Goal: Check status

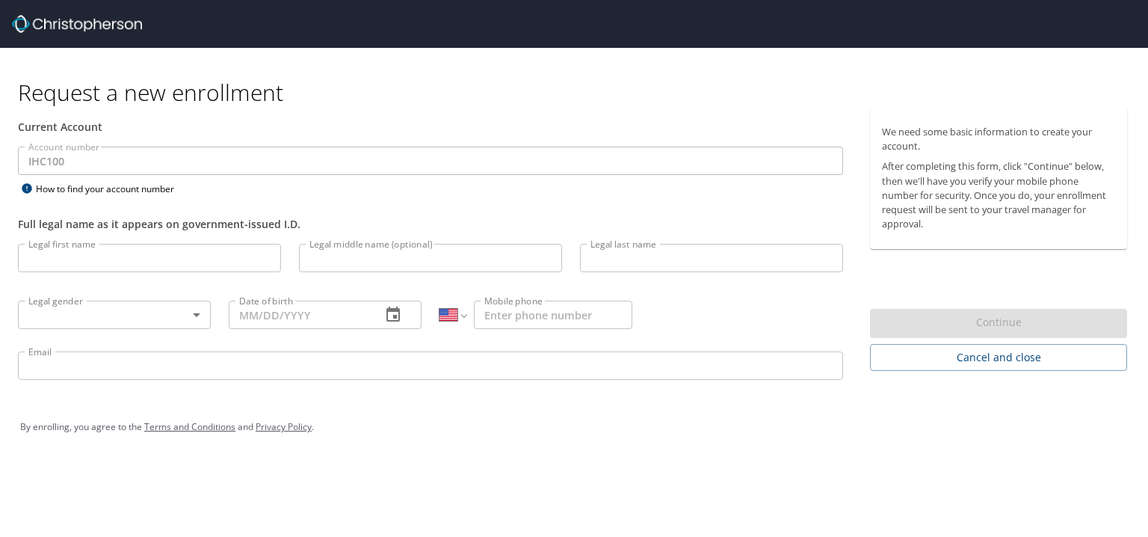
select select "US"
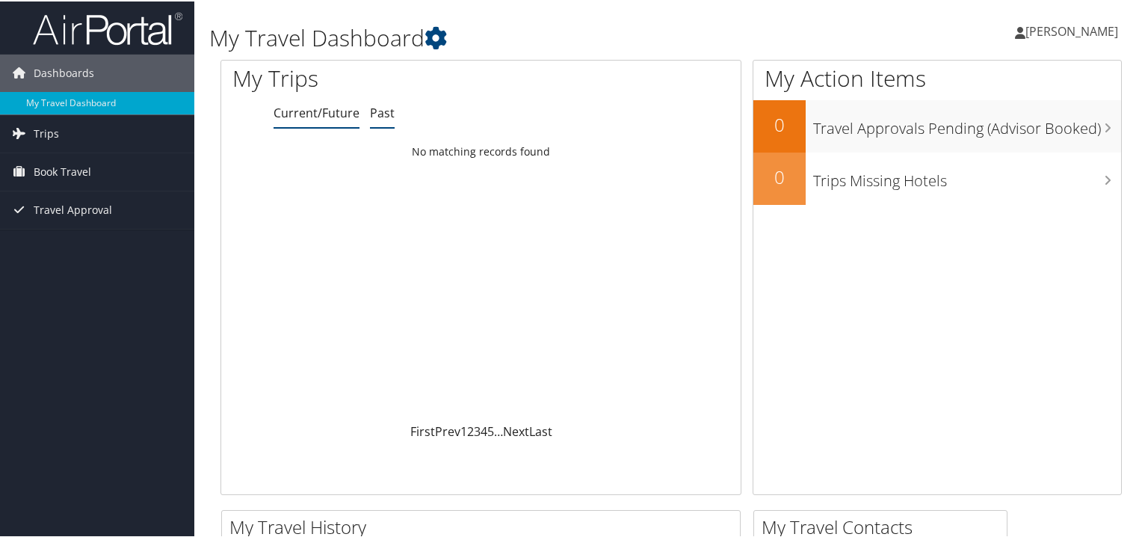
click at [380, 114] on link "Past" at bounding box center [382, 111] width 25 height 16
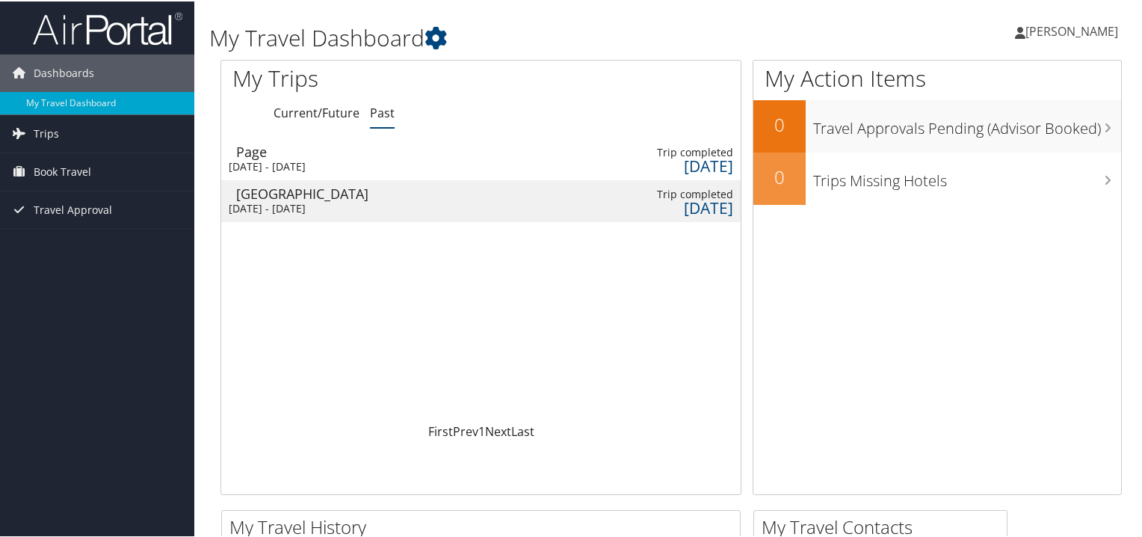
click at [389, 198] on td "Salt Lake City Mon 24 Mar 2025 - Thu 27 Mar 2025" at bounding box center [305, 200] width 168 height 42
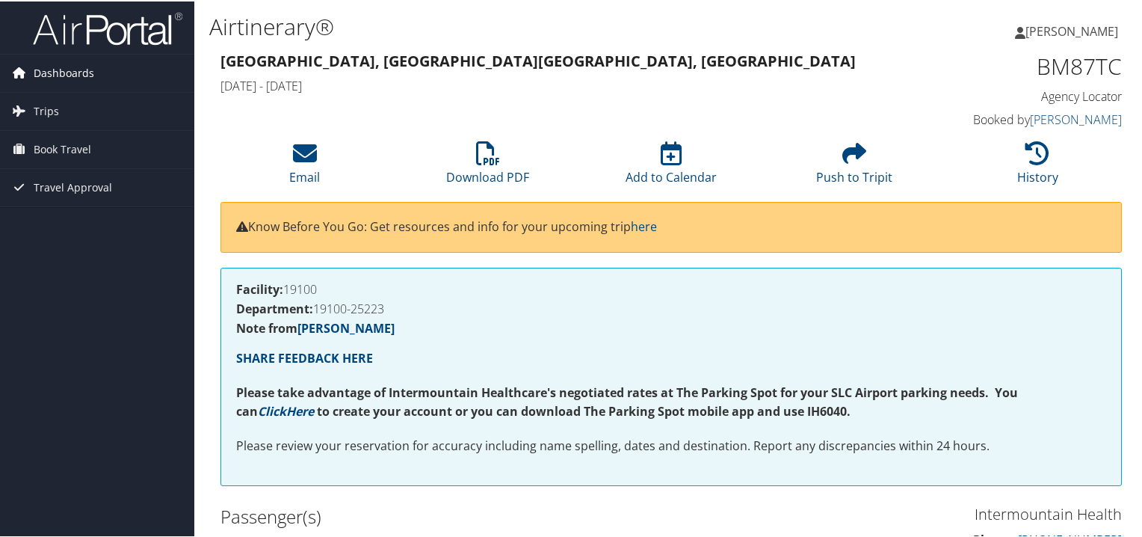
click at [76, 71] on span "Dashboards" at bounding box center [64, 71] width 61 height 37
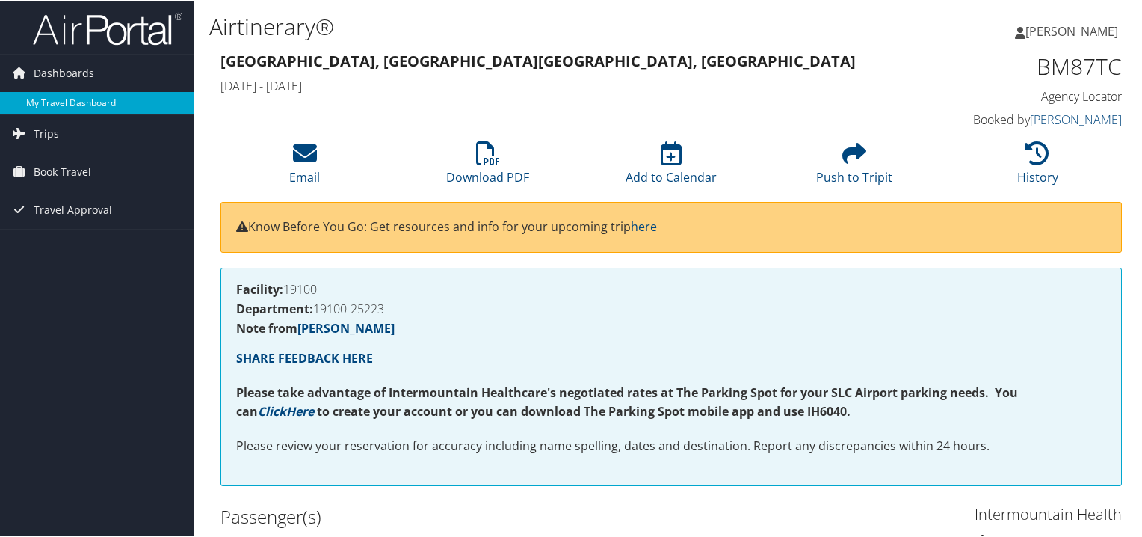
click at [81, 100] on link "My Travel Dashboard" at bounding box center [97, 101] width 194 height 22
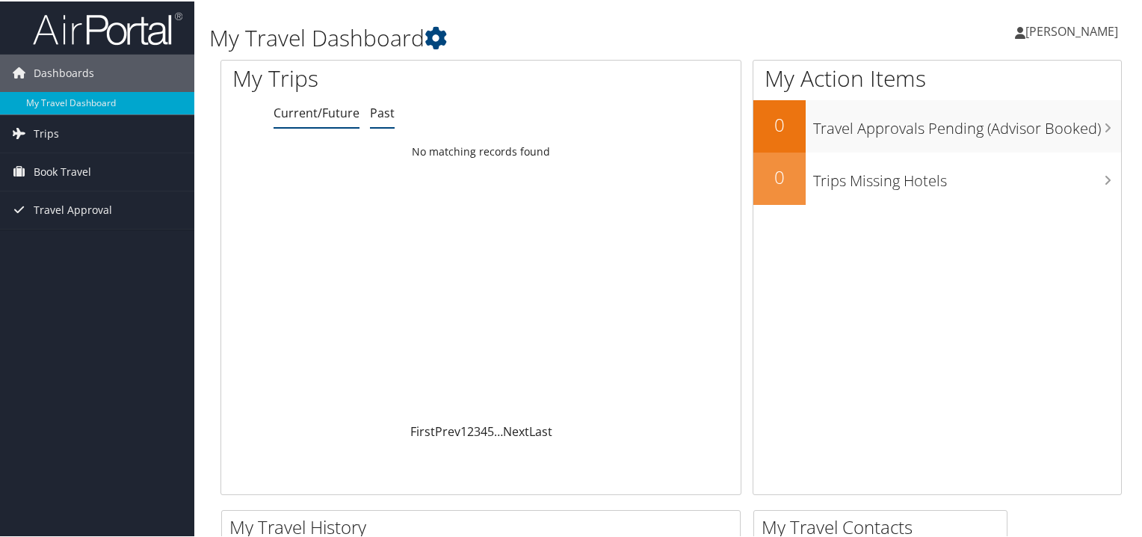
click at [381, 116] on link "Past" at bounding box center [382, 111] width 25 height 16
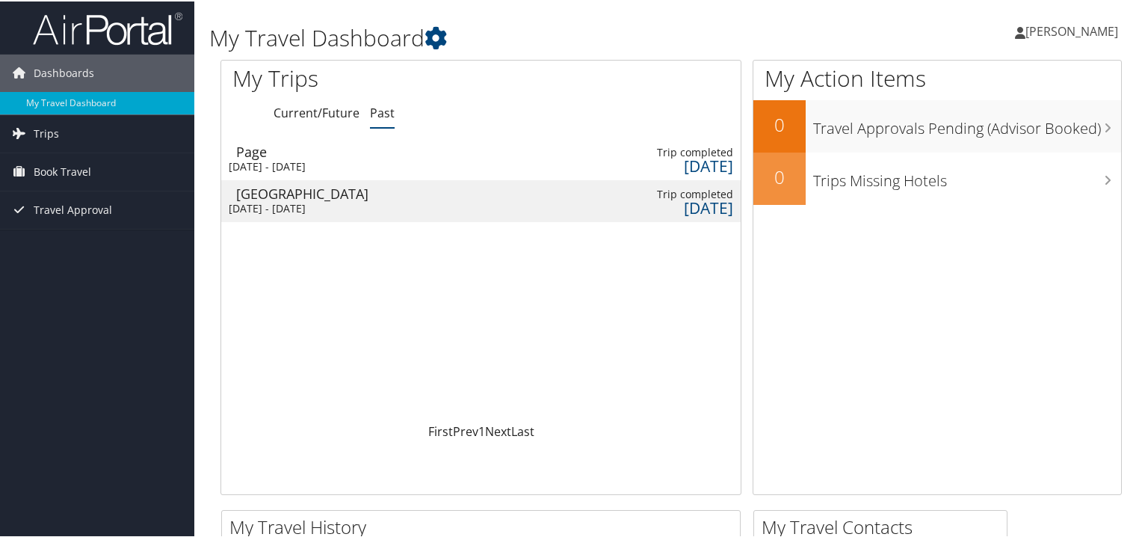
click at [344, 167] on div "Tue 2 Sep 2025 - Thu 4 Sep 2025" at bounding box center [305, 164] width 153 height 13
